Goal: Task Accomplishment & Management: Use online tool/utility

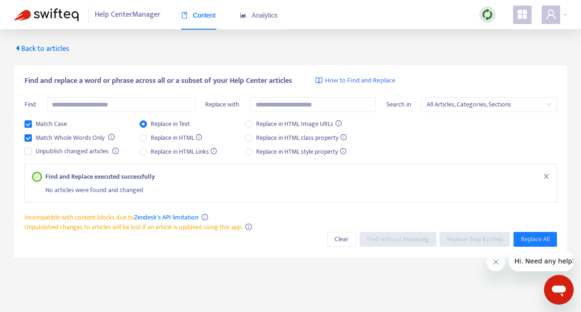
drag, startPoint x: 34, startPoint y: 56, endPoint x: 35, endPoint y: 51, distance: 5.6
click at [34, 56] on div "Find and replace a word or phrase across all or a subset of your Help Center ar…" at bounding box center [291, 161] width 554 height 213
click at [37, 46] on span "Back to articles" at bounding box center [42, 49] width 56 height 12
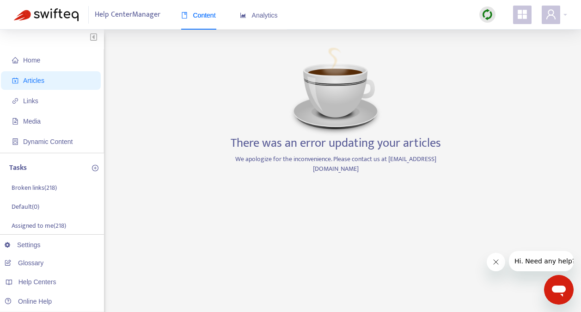
click at [36, 80] on span "Articles" at bounding box center [33, 80] width 21 height 7
click at [559, 15] on span at bounding box center [551, 15] width 19 height 19
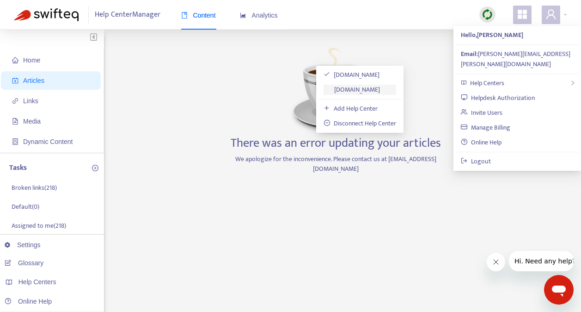
click at [380, 90] on link "[DOMAIN_NAME]" at bounding box center [352, 89] width 56 height 11
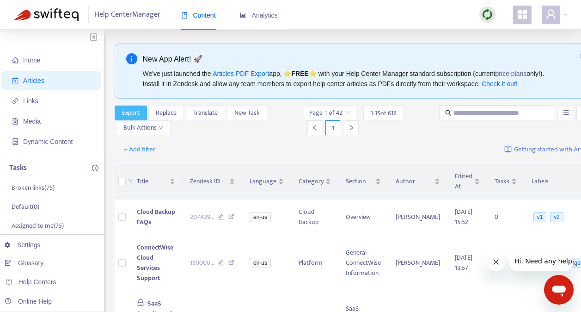
click at [130, 114] on span "Export" at bounding box center [131, 113] width 18 height 10
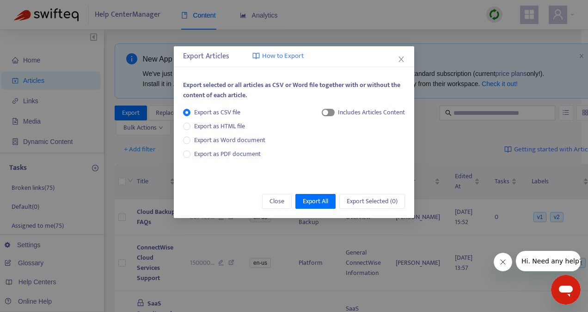
click at [326, 111] on div "button" at bounding box center [326, 113] width 6 height 6
click at [312, 199] on span "Export All" at bounding box center [315, 201] width 25 height 10
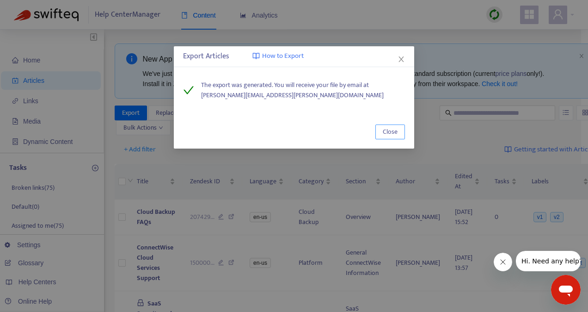
click at [383, 128] on span "Close" at bounding box center [390, 132] width 15 height 10
